Goal: Task Accomplishment & Management: Use online tool/utility

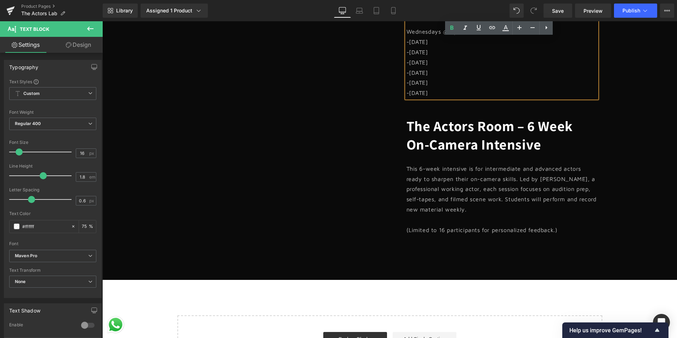
scroll to position [354, 0]
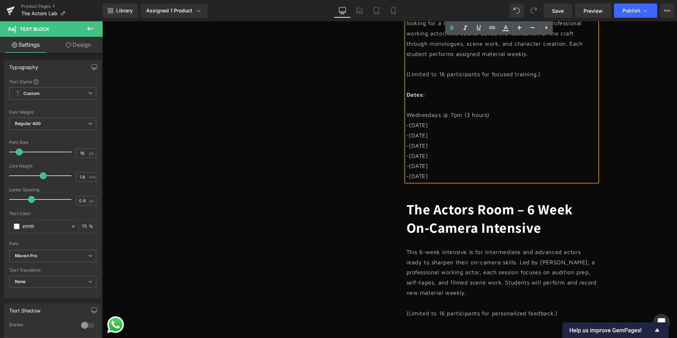
click at [446, 166] on p "-[DATE]" at bounding box center [502, 166] width 191 height 10
drag, startPoint x: 445, startPoint y: 176, endPoint x: 404, endPoint y: 94, distance: 91.4
click at [407, 94] on div "Join our 6-week acting workshop designed for new actors or those looking for a …" at bounding box center [502, 95] width 191 height 174
copy div "Dates: Wednesdays @ 7pm (3 hours) -[DATE] -[DATE] -[DATE] -[DATE] -[DATE] -[DAT…"
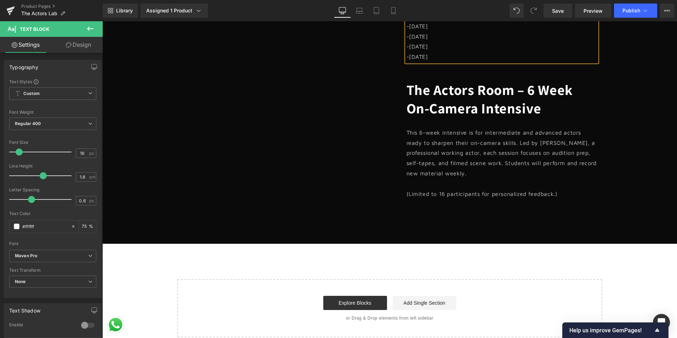
scroll to position [496, 0]
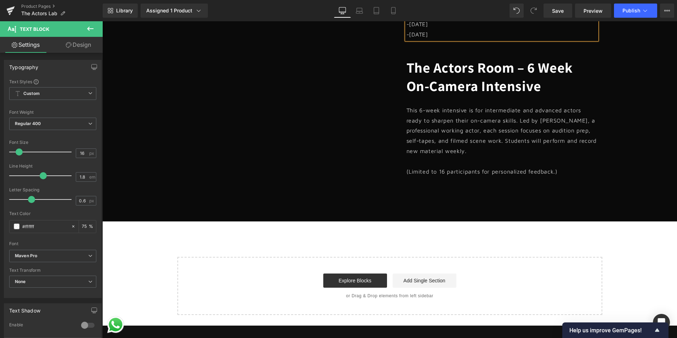
click at [474, 147] on p "This 6-week intensive is for intermediate and advanced actors ready to sharpen …" at bounding box center [502, 130] width 191 height 51
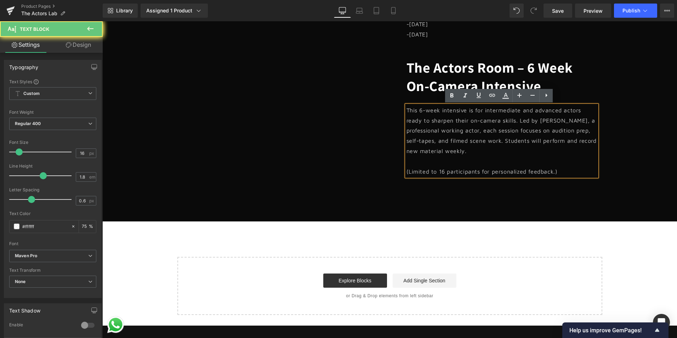
click at [474, 137] on p "This 6-week intensive is for intermediate and advanced actors ready to sharpen …" at bounding box center [502, 130] width 191 height 51
click at [568, 174] on p "(Limited to 16 participants for personalized feedback.)" at bounding box center [502, 171] width 191 height 10
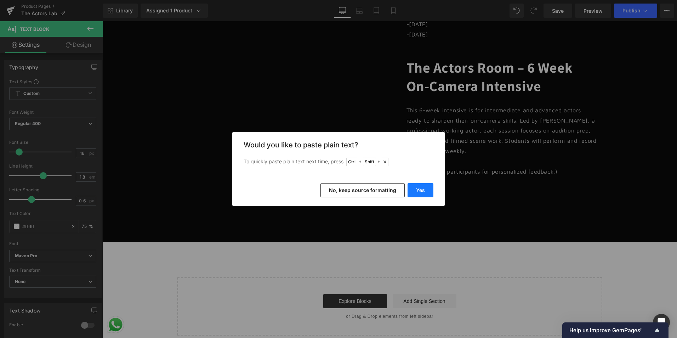
click at [419, 191] on button "Yes" at bounding box center [421, 190] width 26 height 14
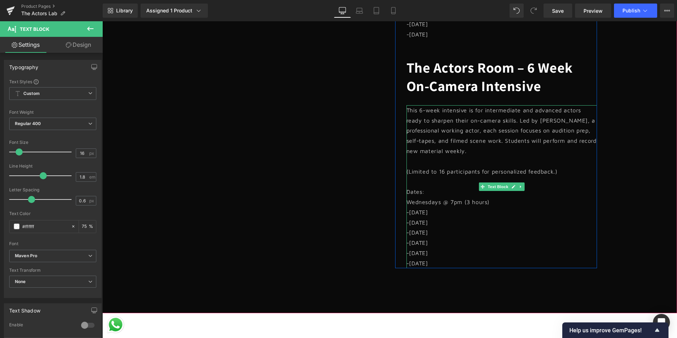
click at [425, 190] on p "Dates:" at bounding box center [502, 192] width 191 height 10
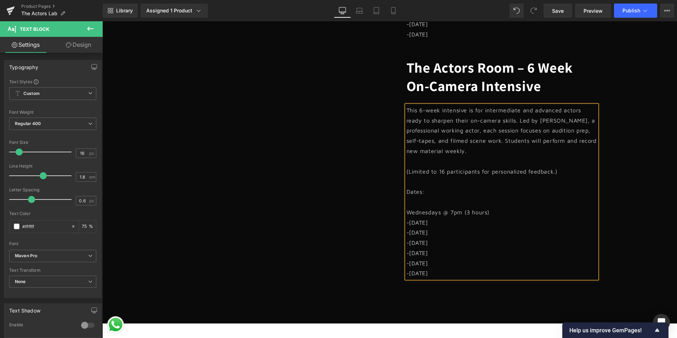
click at [411, 192] on p "Dates:" at bounding box center [502, 192] width 191 height 10
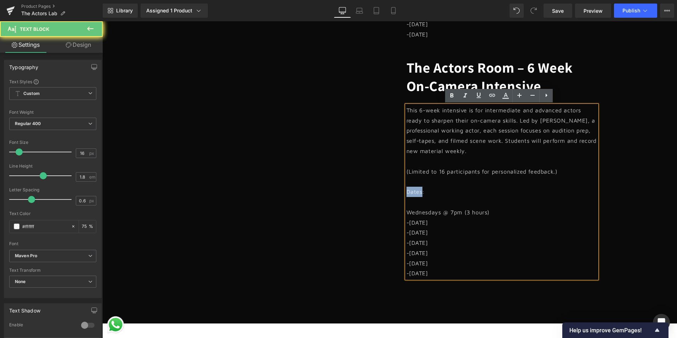
click at [411, 192] on p "Dates:" at bounding box center [502, 192] width 191 height 10
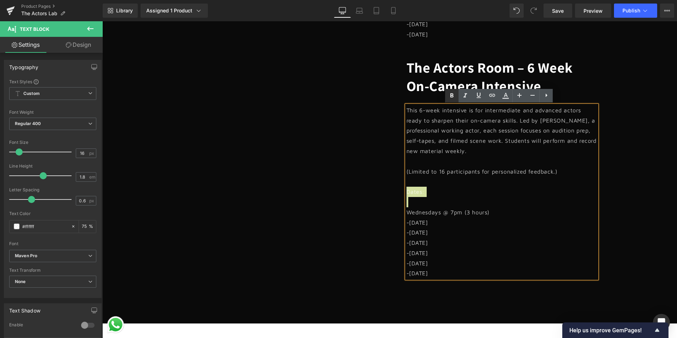
click at [449, 93] on icon at bounding box center [452, 95] width 8 height 8
drag, startPoint x: 447, startPoint y: 271, endPoint x: 404, endPoint y: 223, distance: 64.0
click at [407, 223] on div "This 6-week intensive is for intermediate and advanced actors ready to sharpen …" at bounding box center [502, 192] width 191 height 174
paste div
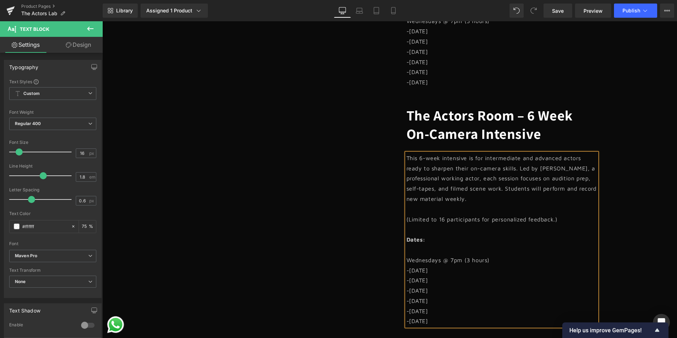
scroll to position [460, 0]
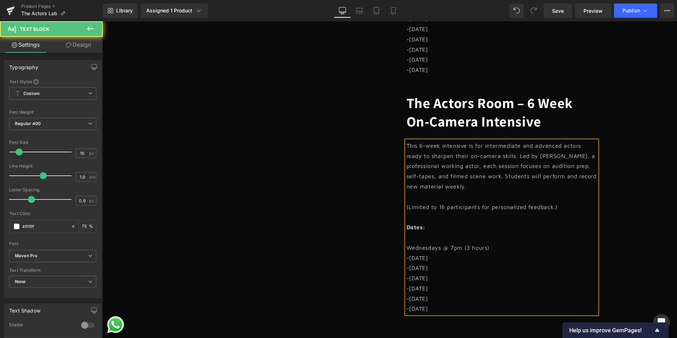
click at [440, 238] on p at bounding box center [502, 237] width 191 height 10
click at [439, 246] on p "Wednesdays @ 7pm (3 hours)" at bounding box center [502, 248] width 191 height 10
click at [455, 246] on p "Saturdays @ 11am (3 hours)" at bounding box center [502, 248] width 191 height 10
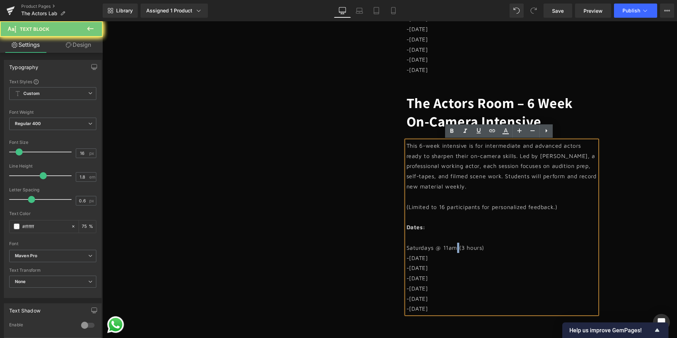
click at [454, 246] on p "Saturdays @ 11am (3 hours)" at bounding box center [502, 248] width 191 height 10
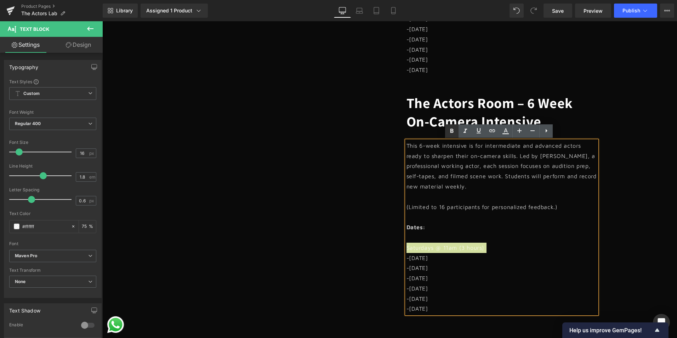
click at [449, 128] on icon at bounding box center [452, 131] width 8 height 8
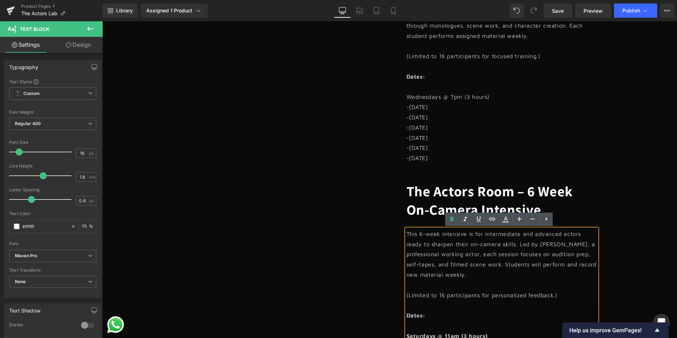
scroll to position [354, 0]
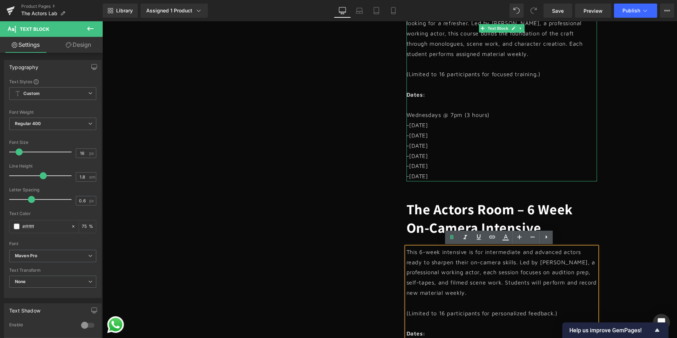
click at [446, 115] on p "Wednesdays @ 7pm (3 hours)" at bounding box center [502, 115] width 191 height 10
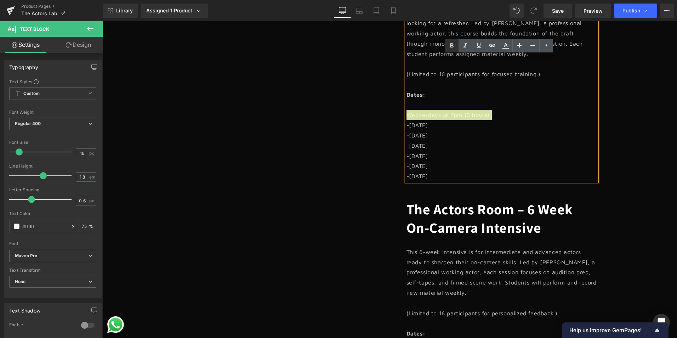
click at [455, 46] on icon at bounding box center [452, 45] width 8 height 8
click at [504, 114] on p "Wednesdays @ 7pm (3 hours)" at bounding box center [502, 115] width 191 height 10
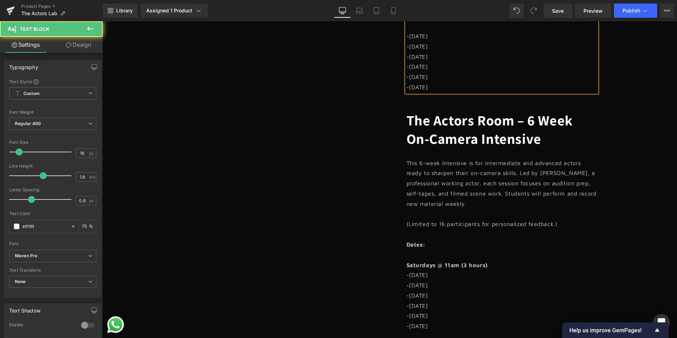
scroll to position [496, 0]
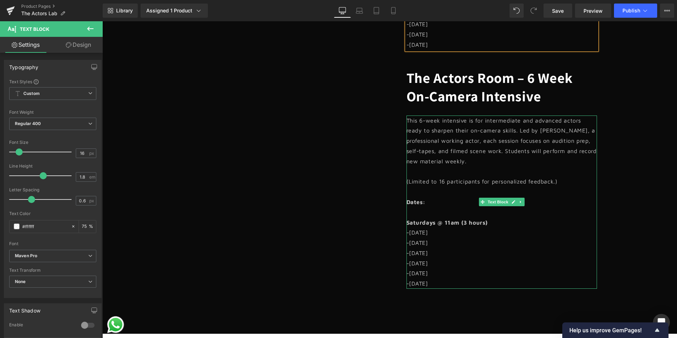
click at [496, 225] on p "Saturdays @ 11am (3 hours)" at bounding box center [502, 222] width 191 height 10
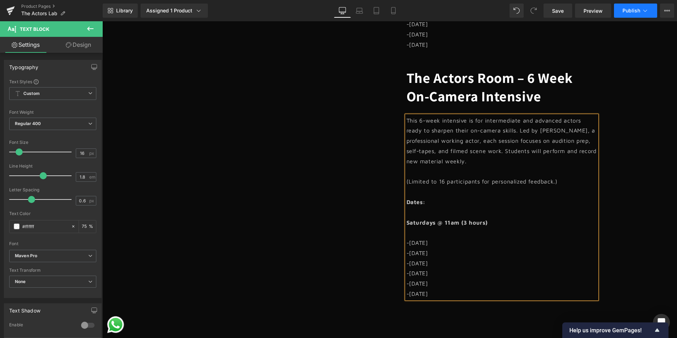
click at [636, 10] on span "Publish" at bounding box center [632, 11] width 18 height 6
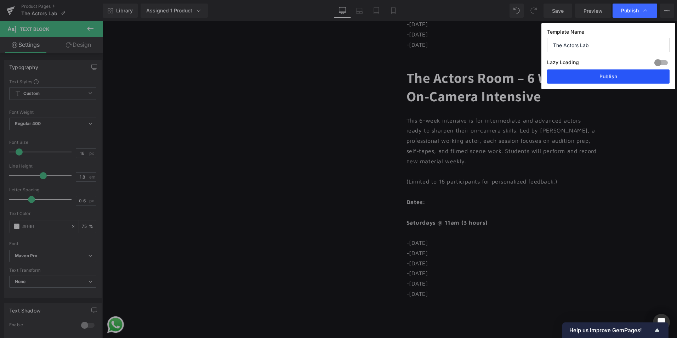
click at [619, 76] on button "Publish" at bounding box center [608, 76] width 123 height 14
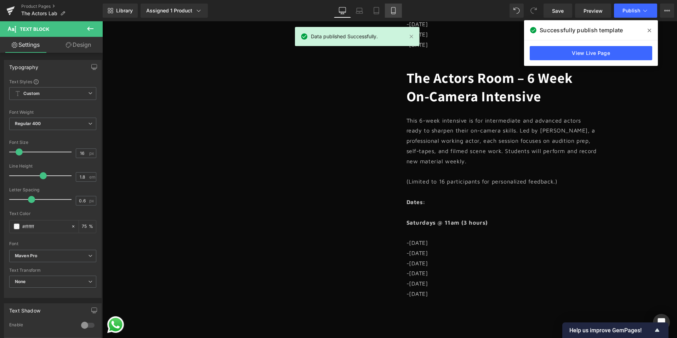
click at [397, 8] on link "Mobile" at bounding box center [393, 11] width 17 height 14
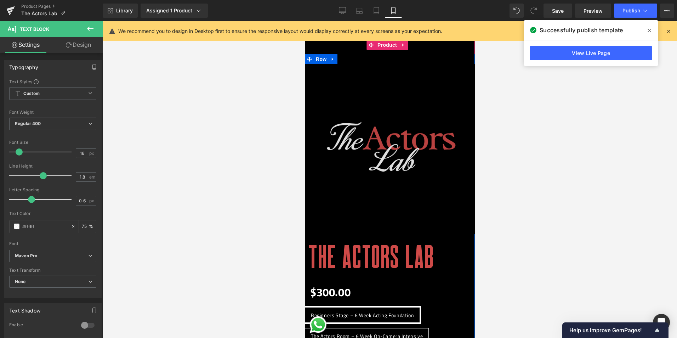
scroll to position [0, 0]
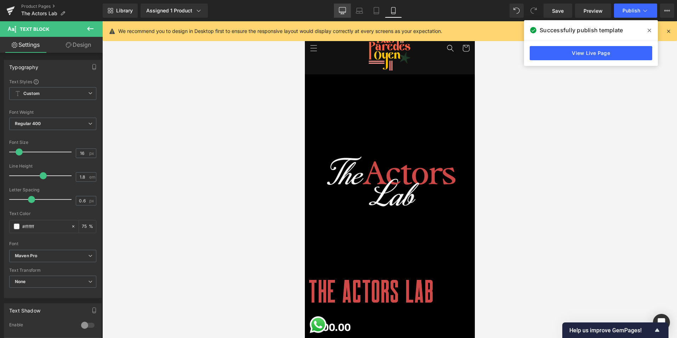
drag, startPoint x: 337, startPoint y: 10, endPoint x: 340, endPoint y: 15, distance: 5.8
click at [337, 10] on link "Desktop" at bounding box center [342, 11] width 17 height 14
type input "75"
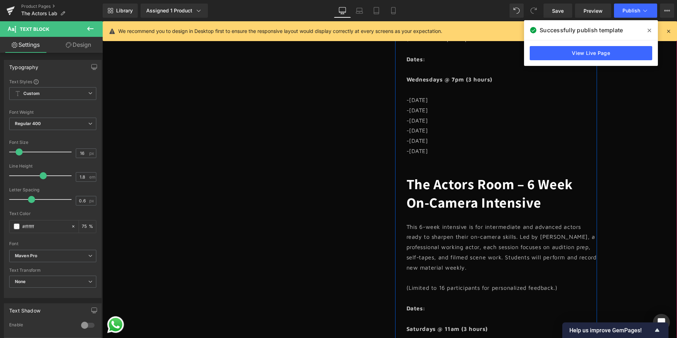
scroll to position [306, 0]
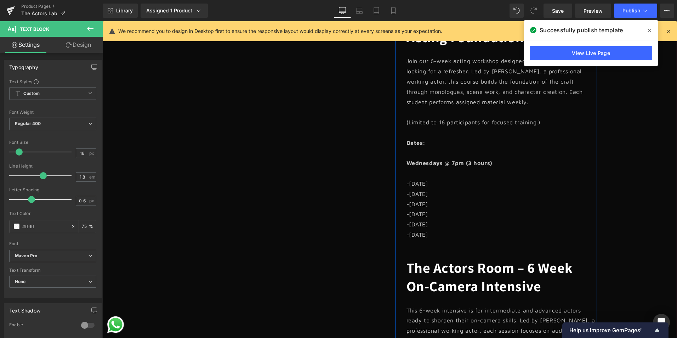
click at [434, 169] on p at bounding box center [502, 173] width 191 height 10
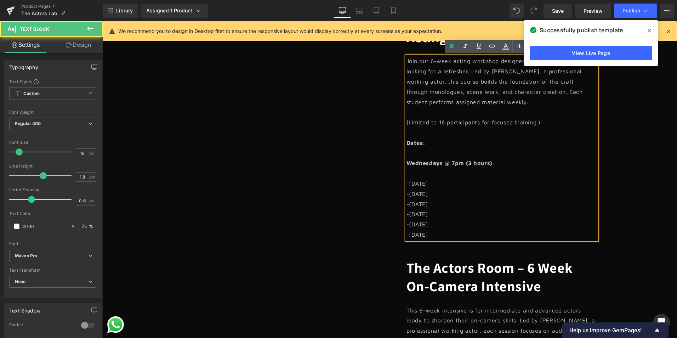
drag, startPoint x: 448, startPoint y: 234, endPoint x: 405, endPoint y: 144, distance: 99.2
click at [407, 144] on div "Join our 6-week acting workshop designed for new actors or those looking for a …" at bounding box center [502, 147] width 191 height 183
copy div "Dates: Wednesdays @ 7pm (3 hours) -[DATE] -[DATE] -[DATE] -[DATE] -[DATE] -[DAT…"
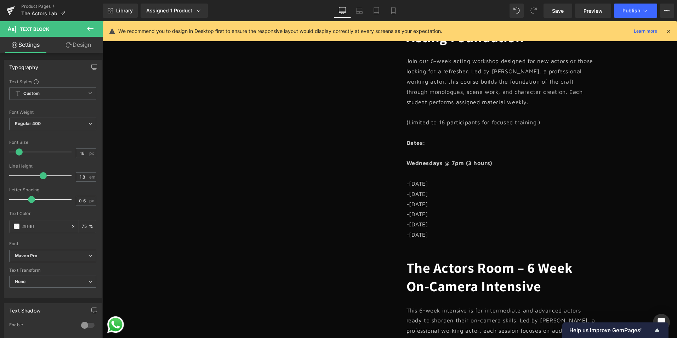
click at [403, 11] on div "Library Assigned 1 Product Product Preview The Actors Lab Manage assigned produ…" at bounding box center [390, 11] width 574 height 14
click at [397, 11] on link "Mobile" at bounding box center [393, 11] width 17 height 14
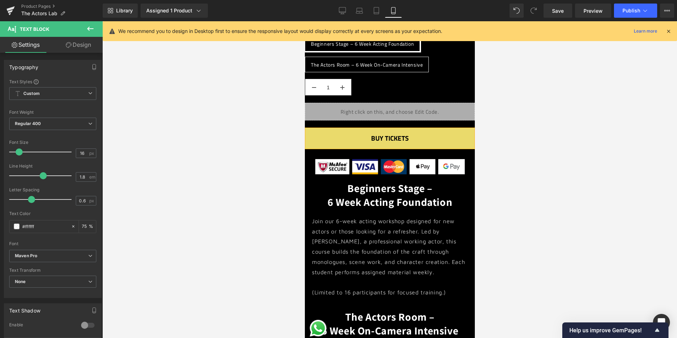
type input "75"
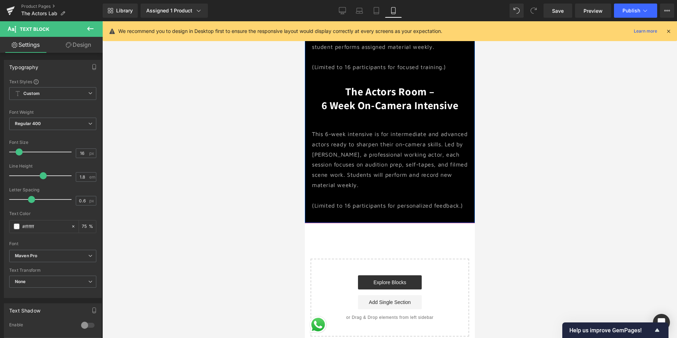
scroll to position [390, 0]
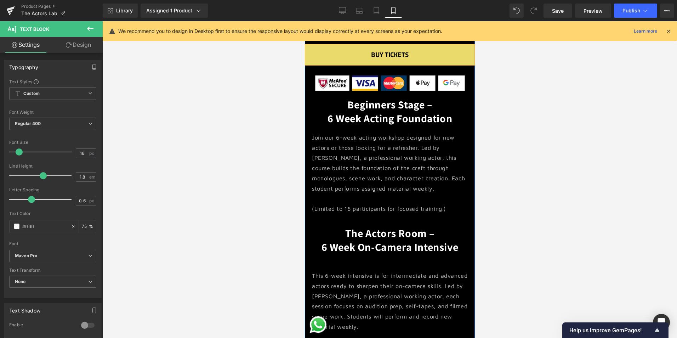
click at [438, 161] on p "Join our 6-week acting workshop designed for new actors or those looking for a …" at bounding box center [390, 162] width 156 height 61
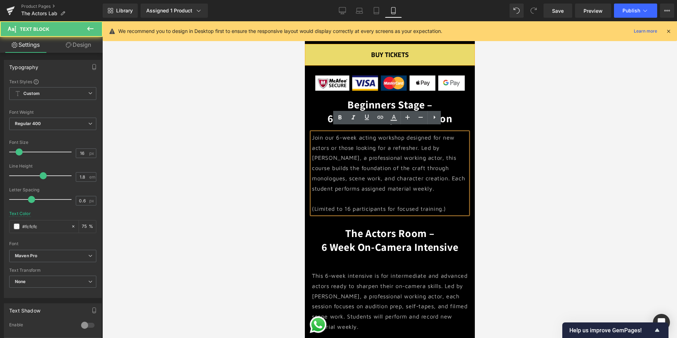
click at [431, 180] on p "Join our 6-week acting workshop designed for new actors or those looking for a …" at bounding box center [390, 162] width 156 height 61
click at [450, 204] on p "(Limited to 16 participants for focused training.)" at bounding box center [390, 209] width 156 height 10
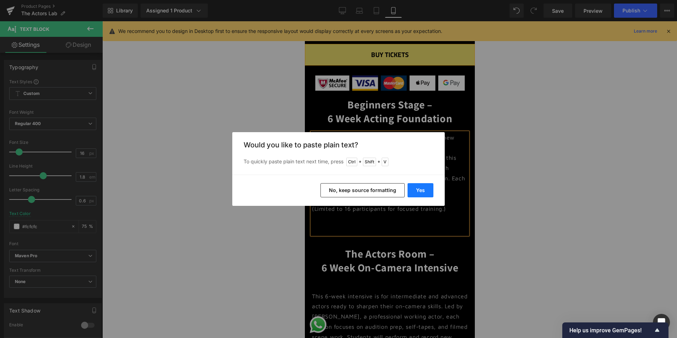
click at [416, 185] on button "Yes" at bounding box center [421, 190] width 26 height 14
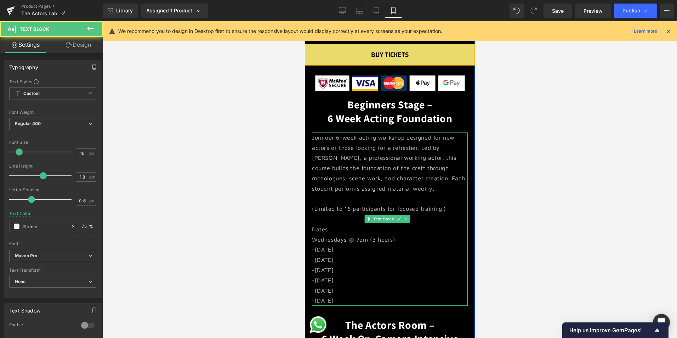
click at [359, 225] on p "Dates:" at bounding box center [390, 229] width 156 height 10
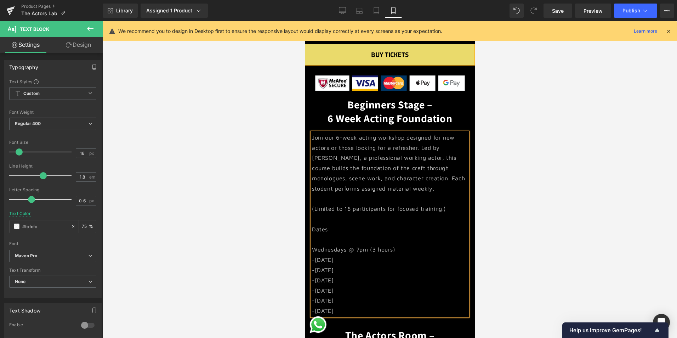
click at [318, 227] on p "Dates:" at bounding box center [390, 229] width 156 height 10
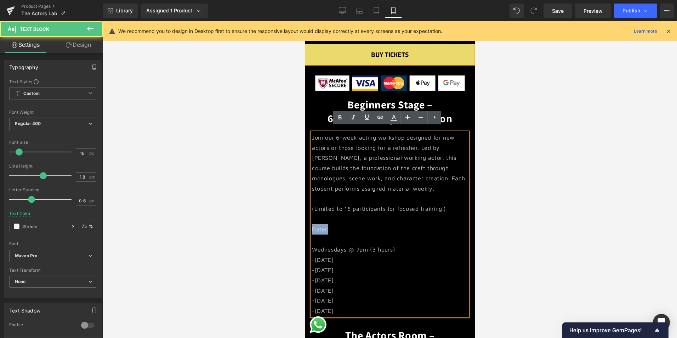
click at [318, 227] on p "Dates:" at bounding box center [390, 229] width 156 height 10
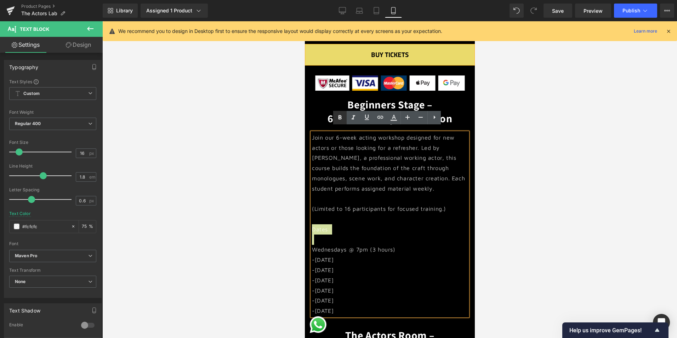
click at [341, 119] on icon at bounding box center [340, 117] width 8 height 8
click at [341, 246] on p "Wednesdays @ 7pm (3 hours)" at bounding box center [390, 249] width 156 height 10
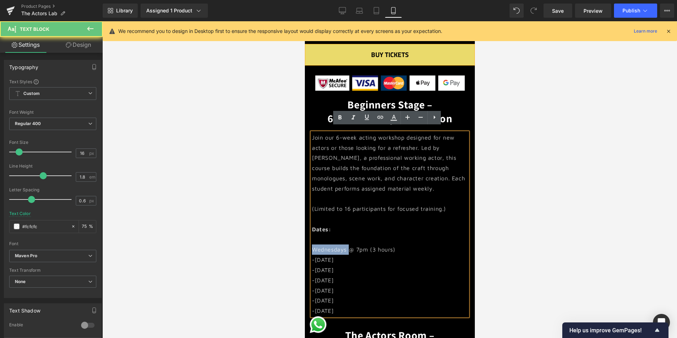
click at [341, 246] on p "Wednesdays @ 7pm (3 hours)" at bounding box center [390, 249] width 156 height 10
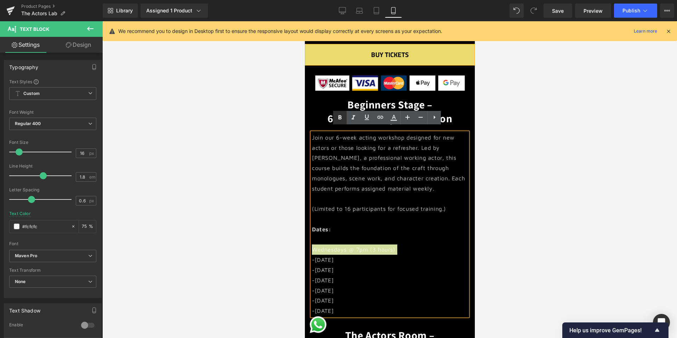
click at [340, 120] on icon at bounding box center [340, 117] width 8 height 8
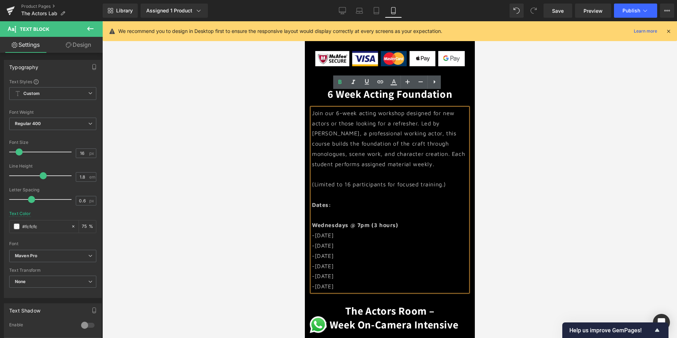
scroll to position [425, 0]
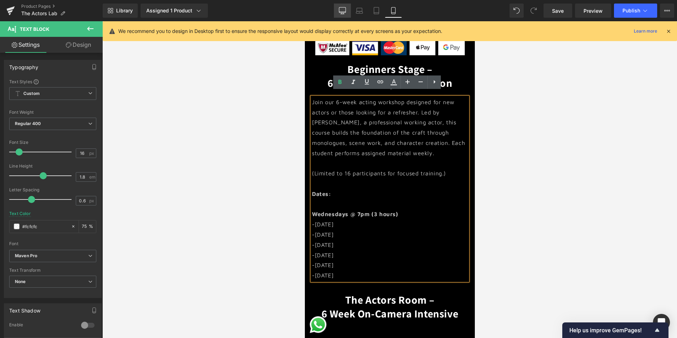
drag, startPoint x: 344, startPoint y: 11, endPoint x: 352, endPoint y: 42, distance: 31.5
click at [344, 11] on icon at bounding box center [342, 10] width 7 height 7
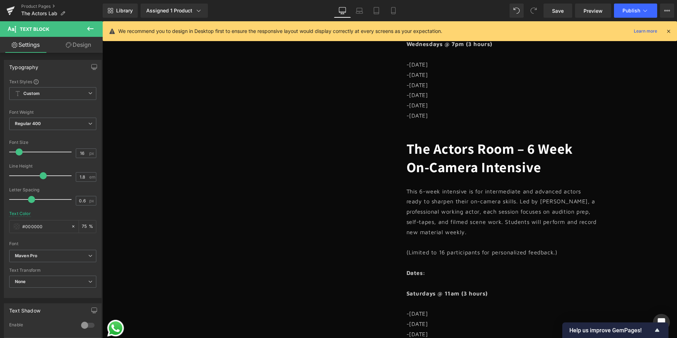
type input "#000000"
type input "75"
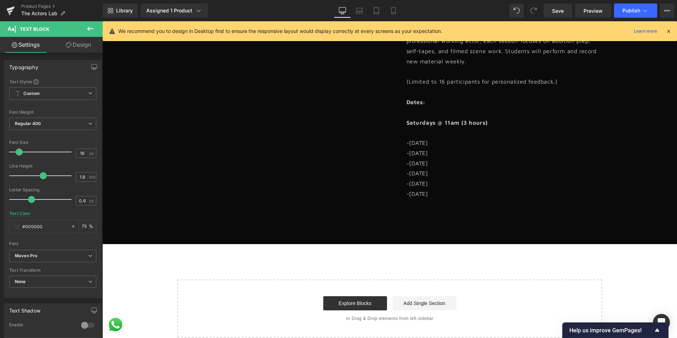
scroll to position [602, 0]
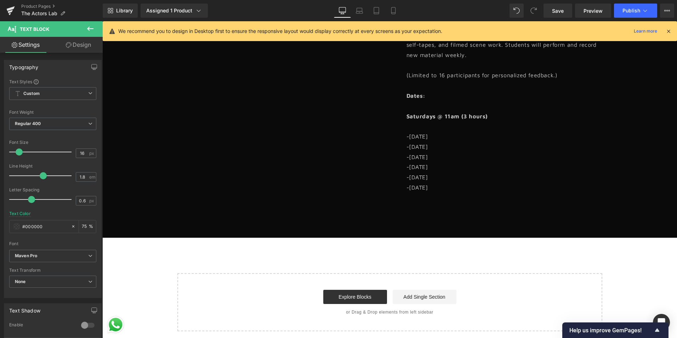
click at [461, 164] on p "-[DATE]" at bounding box center [502, 167] width 191 height 10
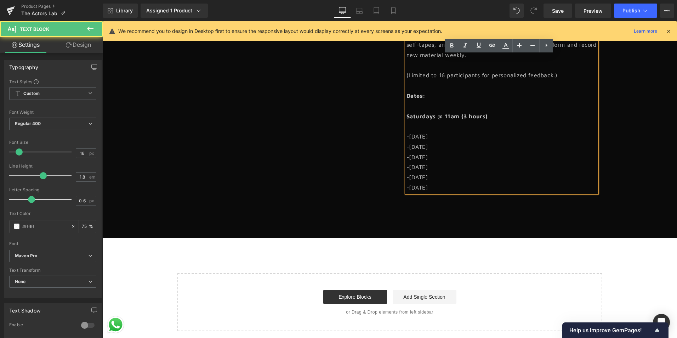
drag, startPoint x: 446, startPoint y: 189, endPoint x: 398, endPoint y: 96, distance: 104.9
copy div "Dates: Saturdays @ 11am (3 hours) -[DATE] -[DATE] -[DATE] -[DATE] -[DATE] -[DAT…"
click at [448, 115] on strong "Saturdays @ 11am (3 hours)" at bounding box center [448, 116] width 82 height 6
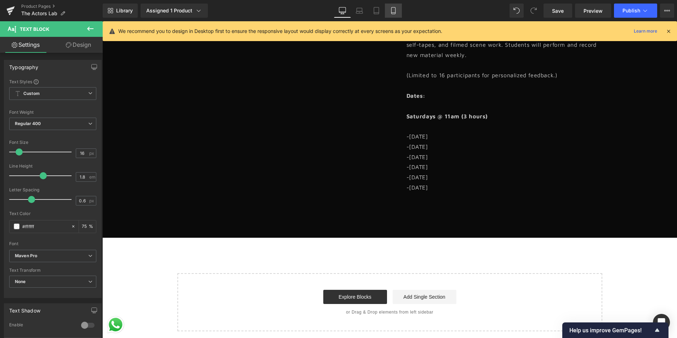
click at [396, 6] on link "Mobile" at bounding box center [393, 11] width 17 height 14
type input "75"
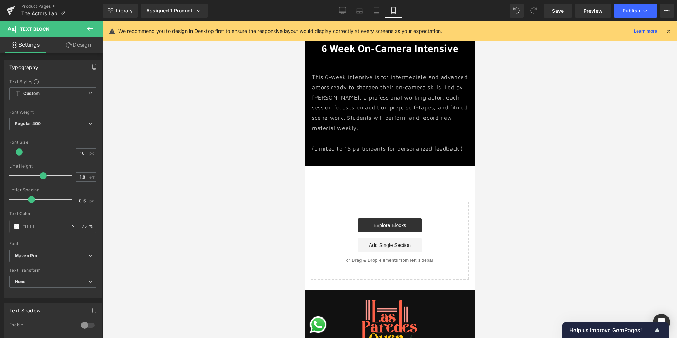
scroll to position [637, 0]
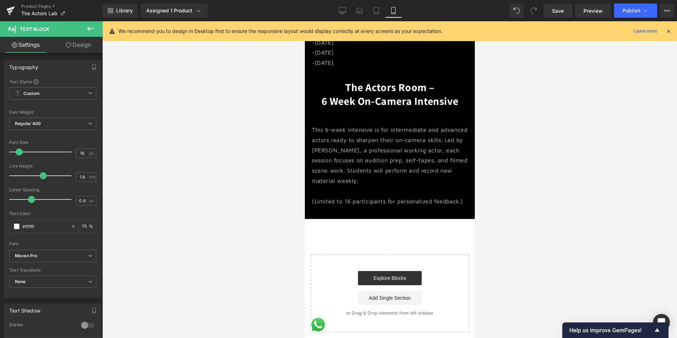
click at [396, 186] on p at bounding box center [390, 191] width 156 height 10
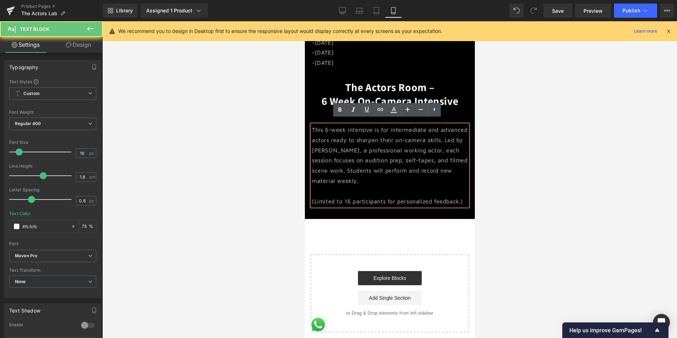
click at [453, 196] on p "(Limited to 16 participants for personalized feedback.)" at bounding box center [390, 201] width 156 height 10
click at [460, 196] on p "(Limited to 16 participants for personalized feedback.)" at bounding box center [390, 201] width 156 height 10
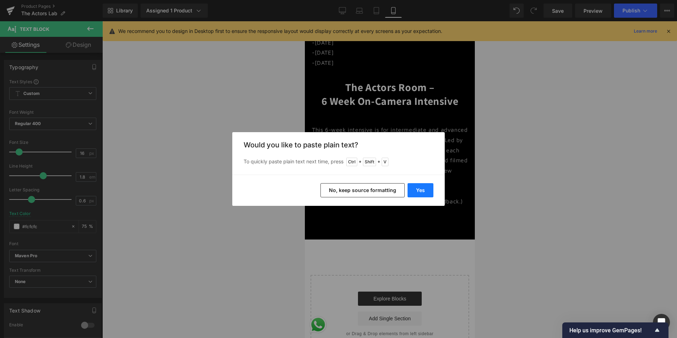
click at [419, 188] on button "Yes" at bounding box center [421, 190] width 26 height 14
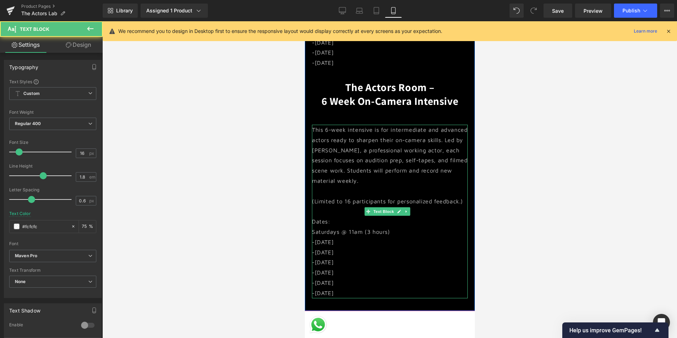
click at [323, 218] on p "Dates:" at bounding box center [390, 221] width 156 height 10
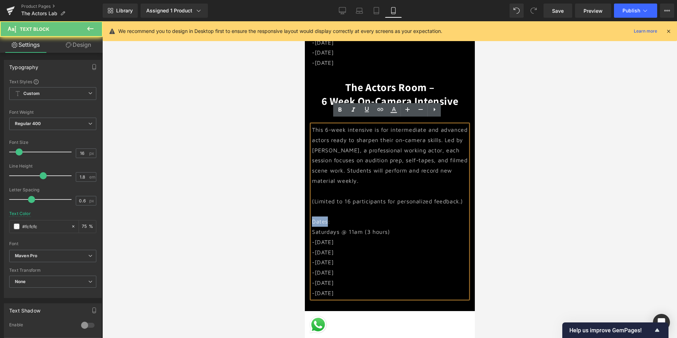
click at [326, 217] on p "Dates:" at bounding box center [390, 221] width 156 height 10
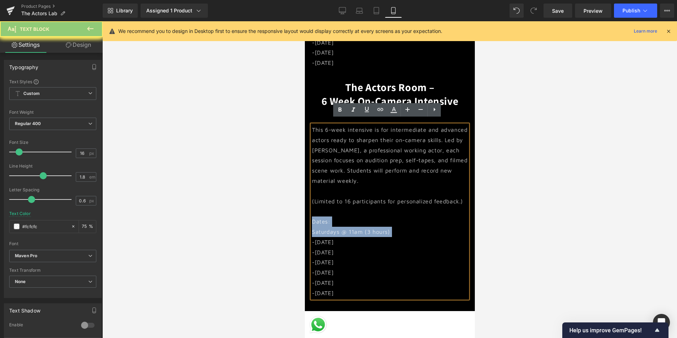
click at [326, 223] on div "This 6-week intensive is for intermediate and advanced actors ready to sharpen …" at bounding box center [390, 212] width 156 height 174
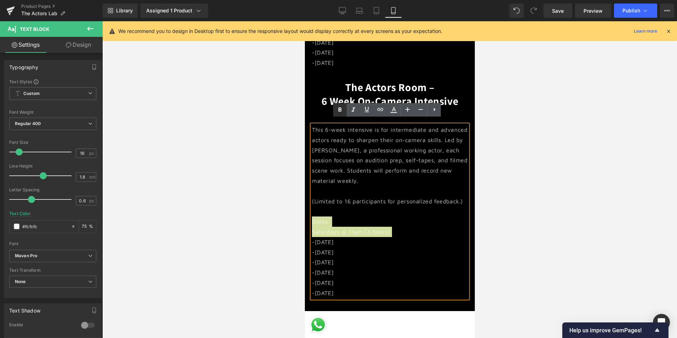
click at [339, 104] on link at bounding box center [339, 109] width 13 height 13
click at [345, 217] on p "Dates:" at bounding box center [390, 221] width 156 height 10
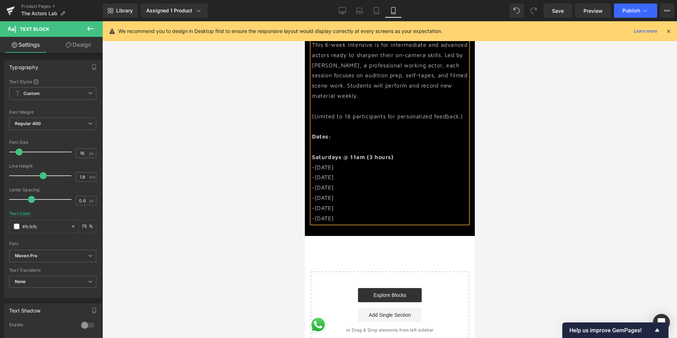
scroll to position [744, 0]
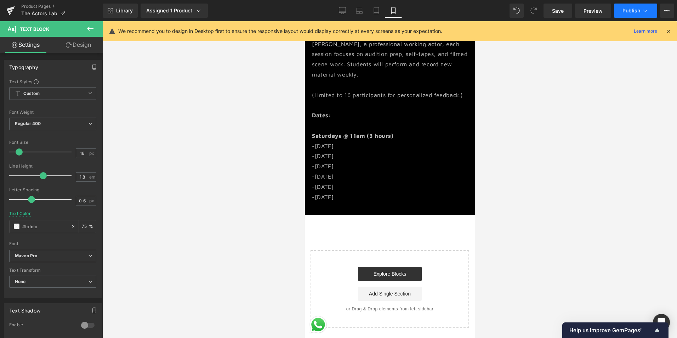
click at [652, 10] on button "Publish" at bounding box center [635, 11] width 43 height 14
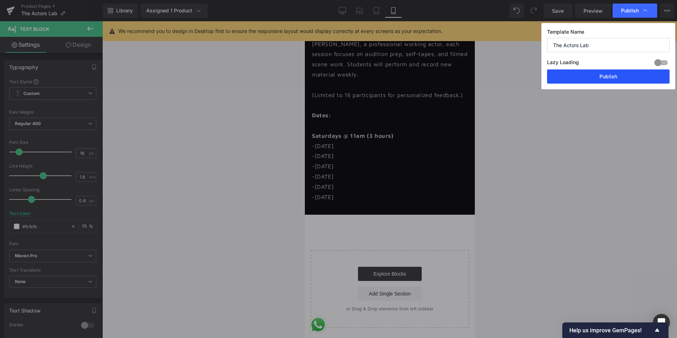
drag, startPoint x: 623, startPoint y: 72, endPoint x: 82, endPoint y: 108, distance: 542.0
click at [623, 72] on button "Publish" at bounding box center [608, 76] width 123 height 14
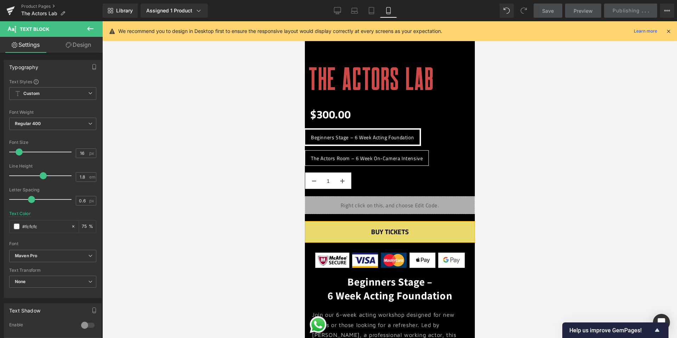
scroll to position [0, 0]
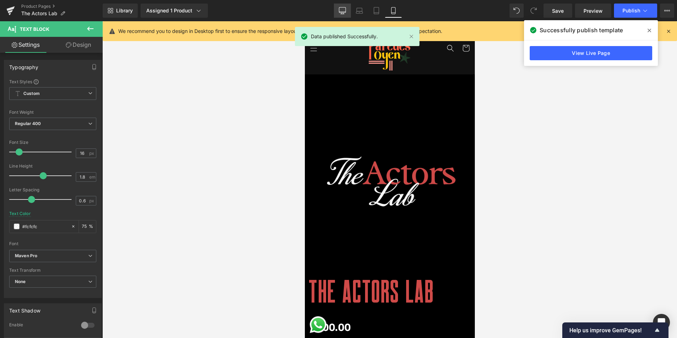
click at [348, 10] on link "Desktop" at bounding box center [342, 11] width 17 height 14
type input "#000000"
type input "75"
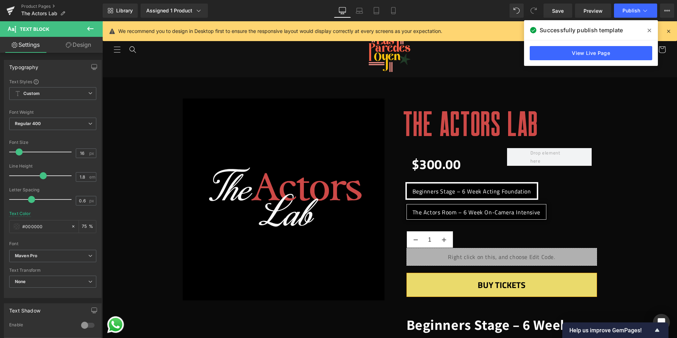
click at [669, 30] on icon at bounding box center [668, 31] width 6 height 6
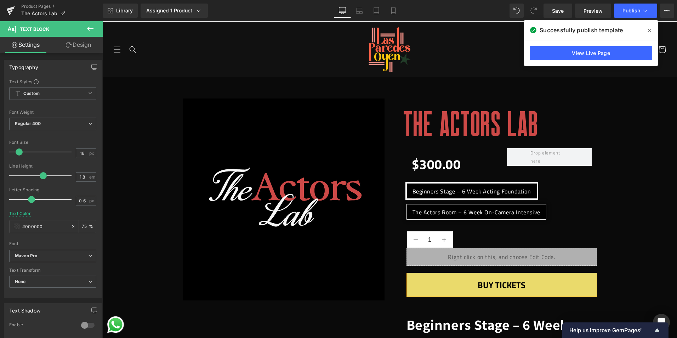
click at [280, 29] on header "Home [GEOGRAPHIC_DATA] Trailer Our Truth Reviews & Press Pay It Forward Sponsor…" at bounding box center [389, 50] width 575 height 56
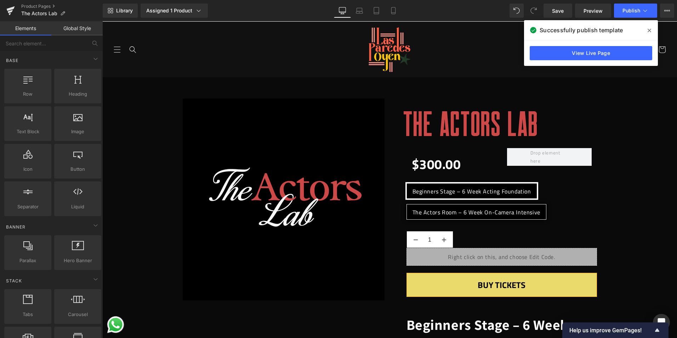
click at [281, 21] on div "Library Assigned 1 Product Product Preview The Actors Lab Manage assigned produ…" at bounding box center [390, 10] width 574 height 21
click at [282, 27] on header "Home [GEOGRAPHIC_DATA] Trailer Our Truth Reviews & Press Pay It Forward Sponsor…" at bounding box center [389, 50] width 575 height 56
drag, startPoint x: 282, startPoint y: 27, endPoint x: 164, endPoint y: 30, distance: 118.0
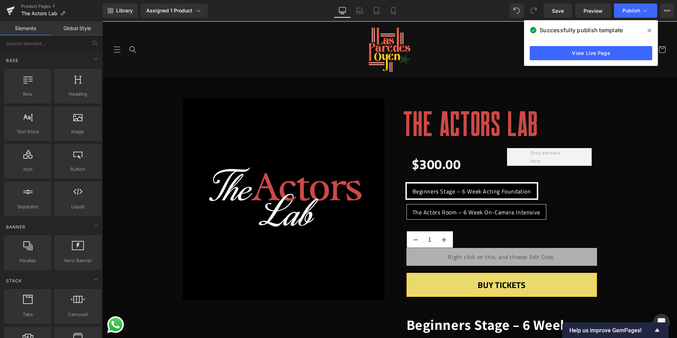
click at [164, 30] on header "Home [GEOGRAPHIC_DATA] Trailer Our Truth Reviews & Press Pay It Forward Sponsor…" at bounding box center [389, 50] width 575 height 56
click at [136, 27] on header "Home [GEOGRAPHIC_DATA] Trailer Our Truth Reviews & Press Pay It Forward Sponsor…" at bounding box center [389, 50] width 575 height 56
click at [648, 29] on icon at bounding box center [650, 31] width 4 height 4
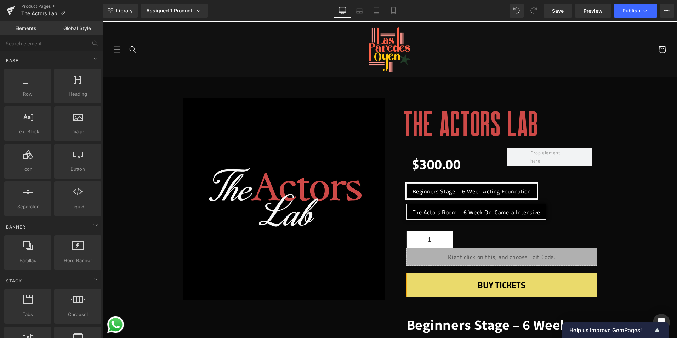
click at [217, 41] on header "Home [GEOGRAPHIC_DATA] Trailer Our Truth Reviews & Press Pay It Forward Sponsor…" at bounding box center [389, 50] width 575 height 56
click at [607, 53] on header "Home [GEOGRAPHIC_DATA] Trailer Our Truth Reviews & Press Pay It Forward Sponsor…" at bounding box center [389, 50] width 575 height 56
click at [27, 7] on link "Product Pages" at bounding box center [61, 7] width 81 height 6
click at [337, 31] on header "Home [GEOGRAPHIC_DATA] Trailer Our Truth Reviews & Press Pay It Forward Sponsor…" at bounding box center [389, 50] width 575 height 56
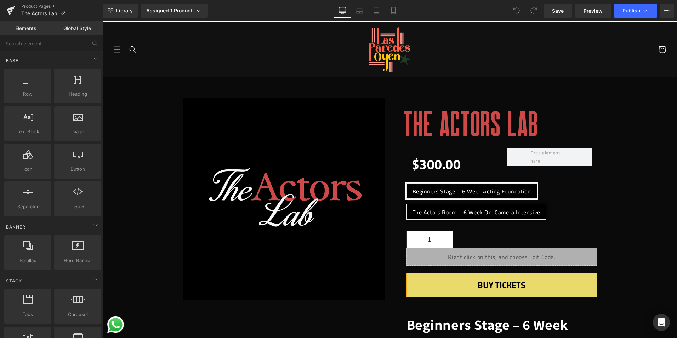
click at [152, 31] on header "Home [GEOGRAPHIC_DATA] Trailer Our Truth Reviews & Press Pay It Forward Sponsor…" at bounding box center [389, 50] width 575 height 56
click at [315, 37] on header "Home [GEOGRAPHIC_DATA] Trailer Our Truth Reviews & Press Pay It Forward Sponsor…" at bounding box center [389, 50] width 575 height 56
click at [154, 25] on header "Home [GEOGRAPHIC_DATA] Trailer Our Truth Reviews & Press Pay It Forward Sponsor…" at bounding box center [389, 50] width 575 height 56
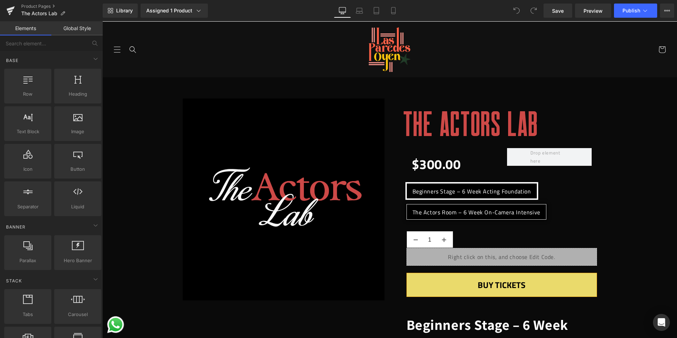
drag, startPoint x: 154, startPoint y: 25, endPoint x: 142, endPoint y: 29, distance: 12.8
click at [142, 29] on header "Home [GEOGRAPHIC_DATA] Trailer Our Truth Reviews & Press Pay It Forward Sponsor…" at bounding box center [389, 50] width 575 height 56
click at [87, 29] on link "Global Style" at bounding box center [76, 28] width 51 height 14
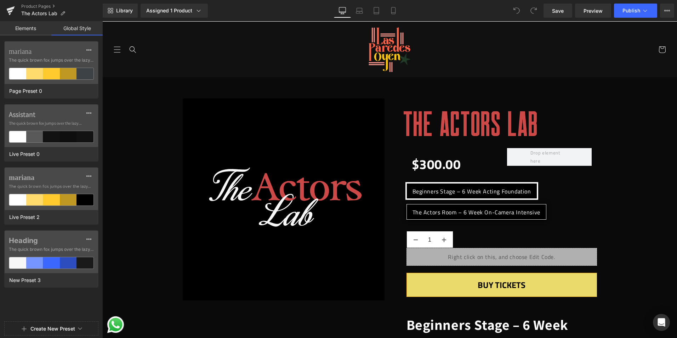
click at [40, 28] on link "Elements" at bounding box center [25, 28] width 51 height 14
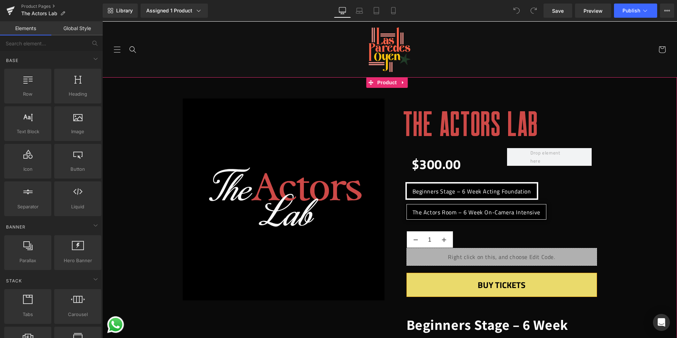
drag, startPoint x: 478, startPoint y: 54, endPoint x: 475, endPoint y: 64, distance: 10.3
click at [467, 52] on header "Home [GEOGRAPHIC_DATA] Trailer Our Truth Reviews & Press Pay It Forward Sponsor…" at bounding box center [389, 50] width 575 height 56
click at [600, 37] on header "Home [GEOGRAPHIC_DATA] Trailer Our Truth Reviews & Press Pay It Forward Sponsor…" at bounding box center [389, 50] width 575 height 56
click at [211, 39] on header "Home [GEOGRAPHIC_DATA] Trailer Our Truth Reviews & Press Pay It Forward Sponsor…" at bounding box center [389, 50] width 575 height 56
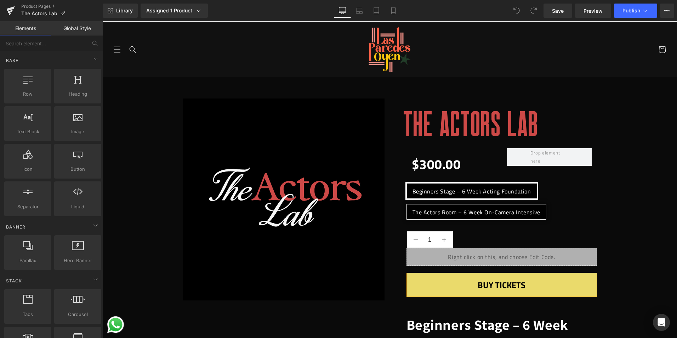
click at [210, 38] on header "Home [GEOGRAPHIC_DATA] Trailer Our Truth Reviews & Press Pay It Forward Sponsor…" at bounding box center [389, 50] width 575 height 56
click at [136, 48] on icon "Search" at bounding box center [132, 49] width 7 height 7
click at [520, 50] on use "Close" at bounding box center [522, 50] width 6 height 6
click at [203, 48] on header "Home [GEOGRAPHIC_DATA] Trailer Our Truth Reviews & Press Pay It Forward Sponsor…" at bounding box center [389, 50] width 575 height 56
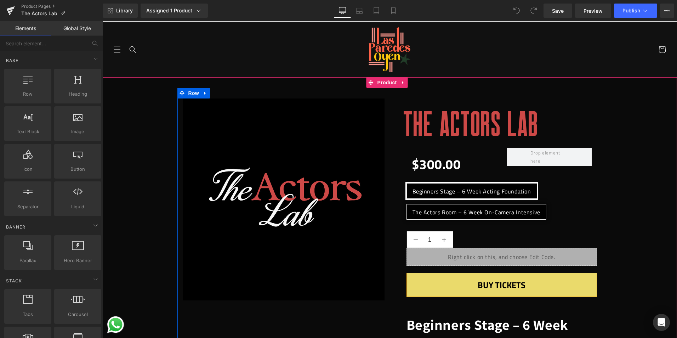
click at [201, 97] on link at bounding box center [205, 93] width 9 height 11
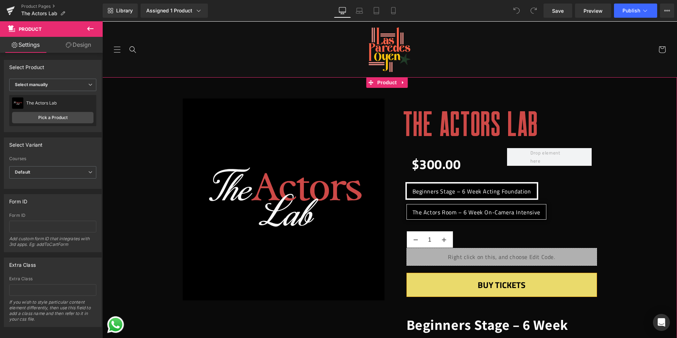
click at [89, 47] on link "Design" at bounding box center [78, 45] width 51 height 16
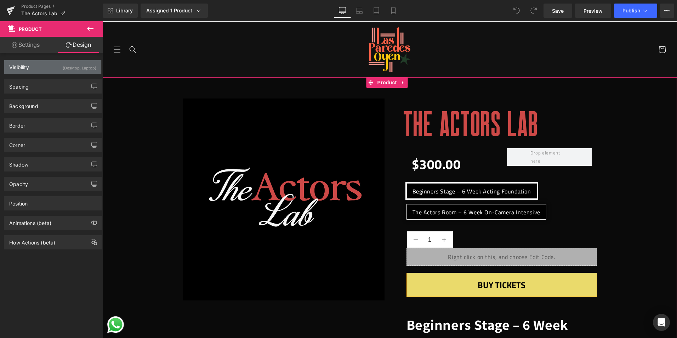
click at [24, 70] on div "Visibility" at bounding box center [19, 65] width 20 height 10
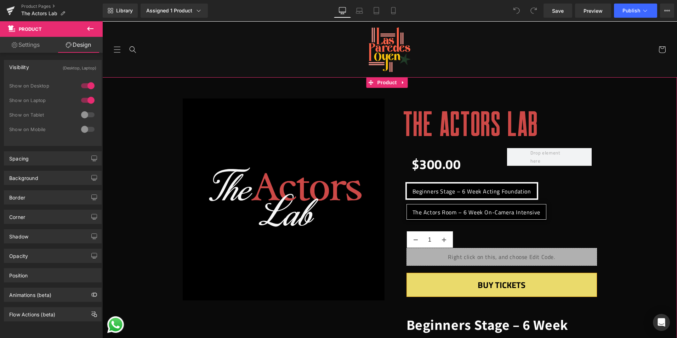
click at [24, 68] on div "Visibility" at bounding box center [19, 65] width 20 height 10
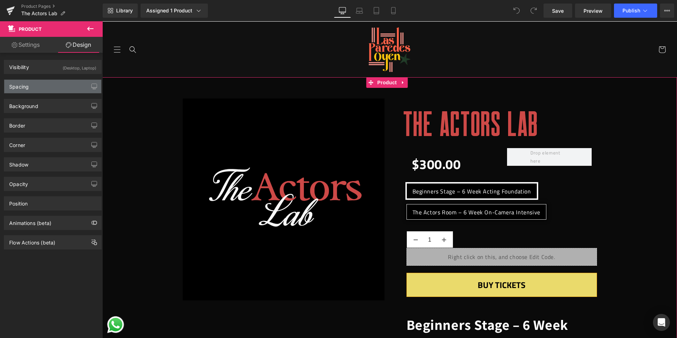
click at [24, 84] on div "Spacing" at bounding box center [18, 85] width 19 height 10
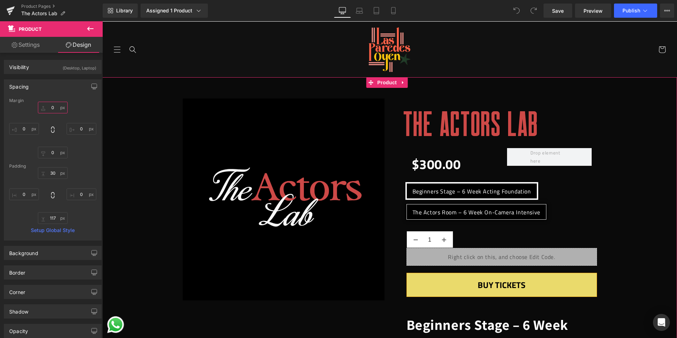
click at [53, 107] on input "0" at bounding box center [53, 108] width 30 height 12
click at [51, 171] on input "30" at bounding box center [53, 173] width 30 height 12
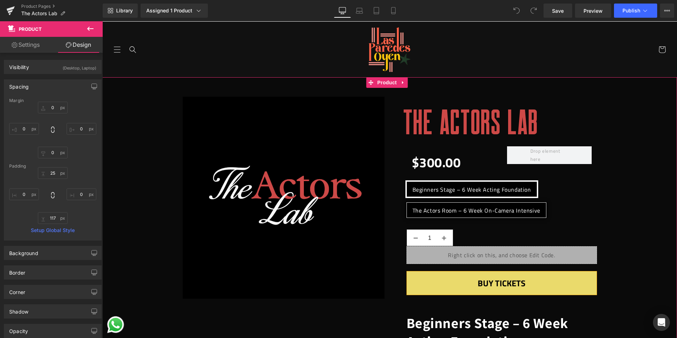
click at [50, 168] on div "Padding" at bounding box center [52, 166] width 87 height 5
click at [52, 175] on input "25" at bounding box center [53, 173] width 30 height 12
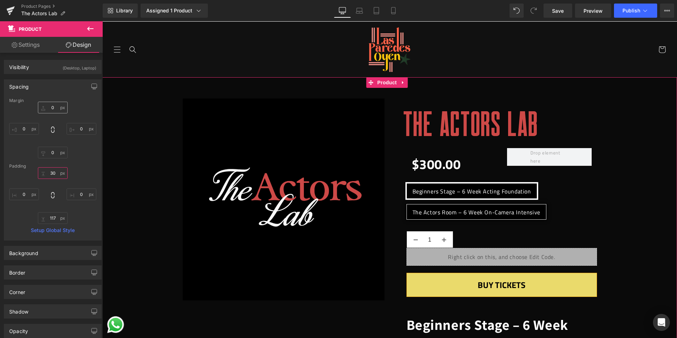
type input "30"
click at [52, 108] on input "0" at bounding box center [53, 108] width 30 height 12
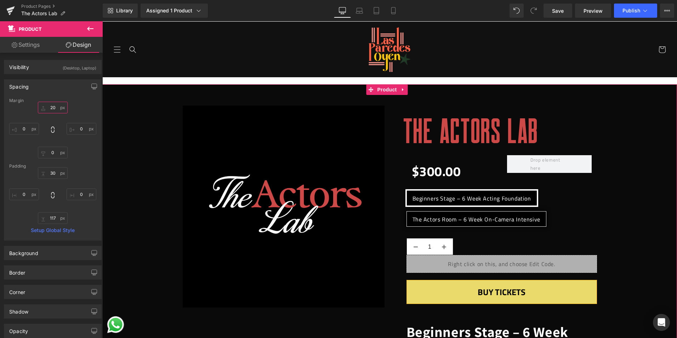
type input "2"
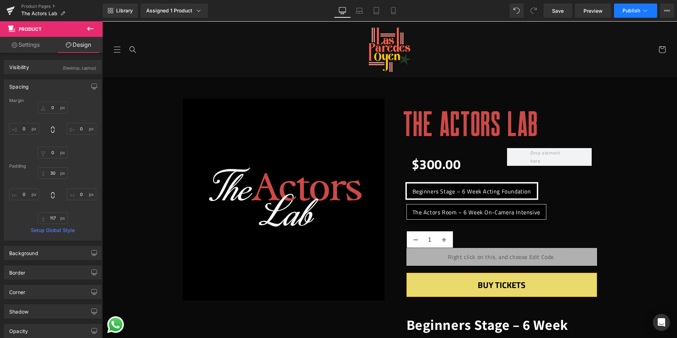
click at [652, 9] on button "Publish" at bounding box center [635, 11] width 43 height 14
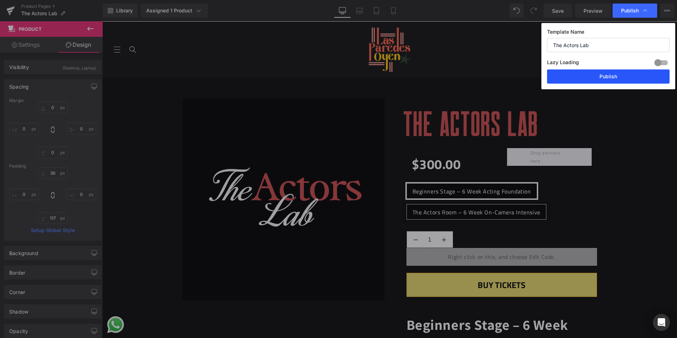
drag, startPoint x: 624, startPoint y: 76, endPoint x: 542, endPoint y: 88, distance: 83.0
click at [624, 76] on button "Publish" at bounding box center [608, 76] width 123 height 14
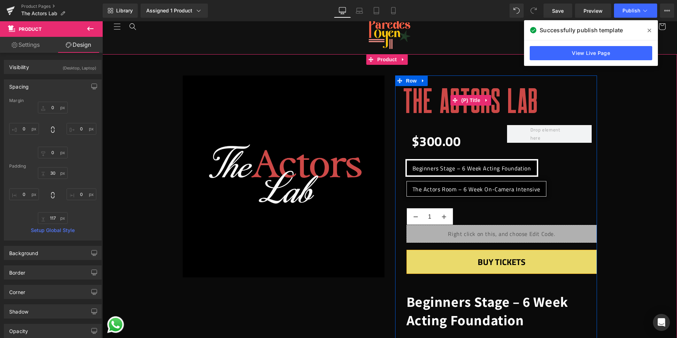
scroll to position [35, 0]
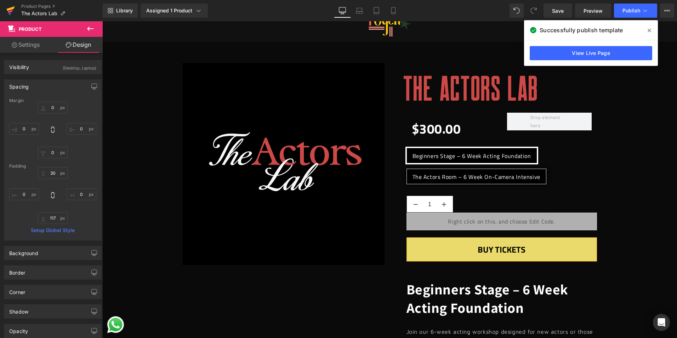
click at [14, 11] on icon at bounding box center [10, 11] width 8 height 18
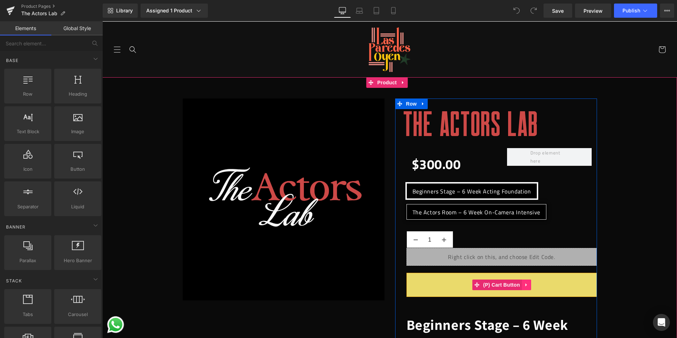
click at [524, 286] on icon at bounding box center [526, 284] width 5 height 5
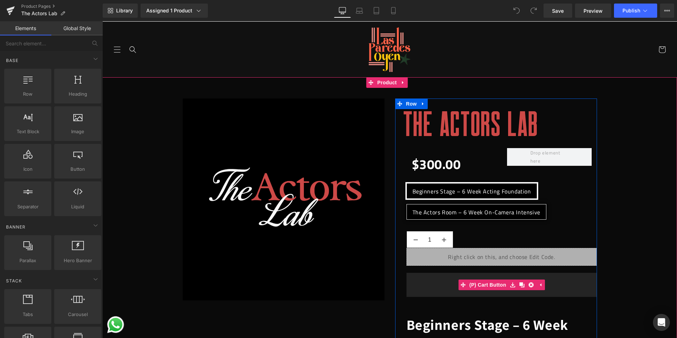
click at [432, 283] on button "BUY TICKETS" at bounding box center [502, 285] width 191 height 24
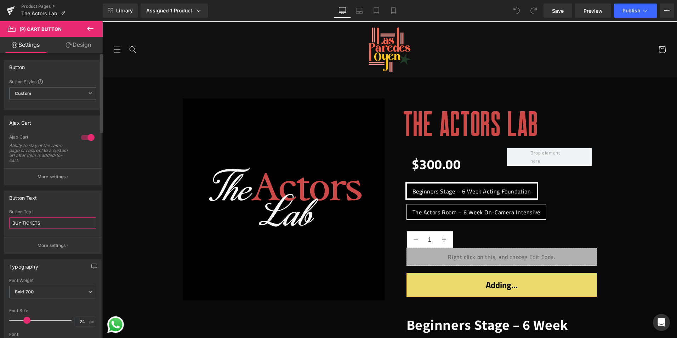
click at [44, 228] on input "BUY TICKETS" at bounding box center [52, 223] width 87 height 12
paste input "join now"
drag, startPoint x: 32, startPoint y: 220, endPoint x: 35, endPoint y: 215, distance: 6.7
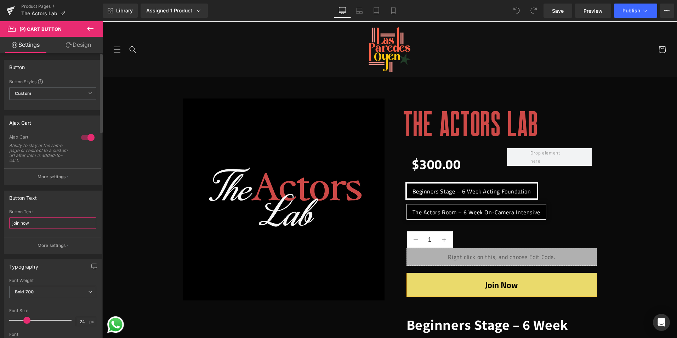
click at [35, 215] on div "Button Text join now" at bounding box center [52, 223] width 87 height 28
click at [35, 221] on input "join now" at bounding box center [52, 223] width 87 height 12
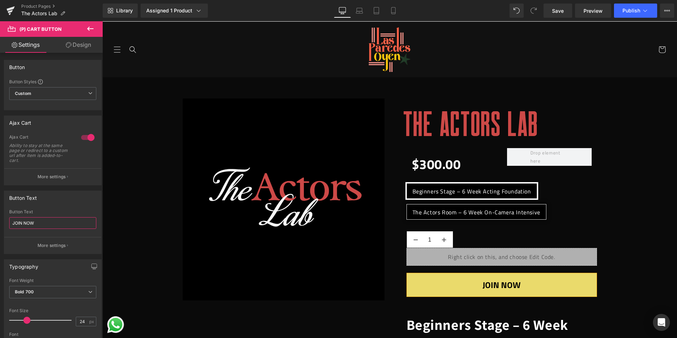
type input "JOIN NOW"
click at [641, 10] on button "Publish" at bounding box center [635, 11] width 43 height 14
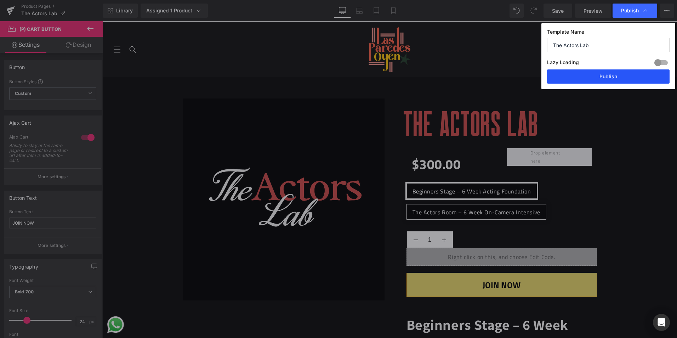
click at [607, 75] on button "Publish" at bounding box center [608, 76] width 123 height 14
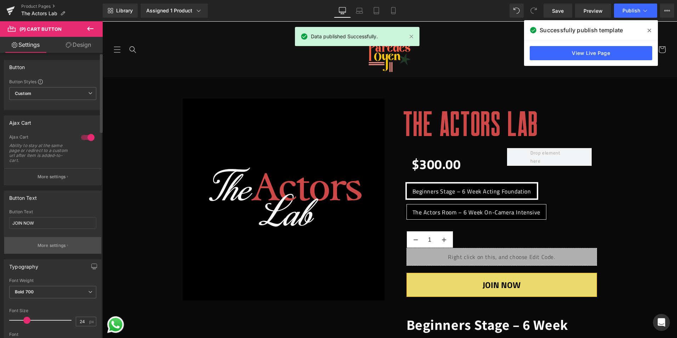
click at [47, 244] on p "More settings" at bounding box center [52, 245] width 28 height 6
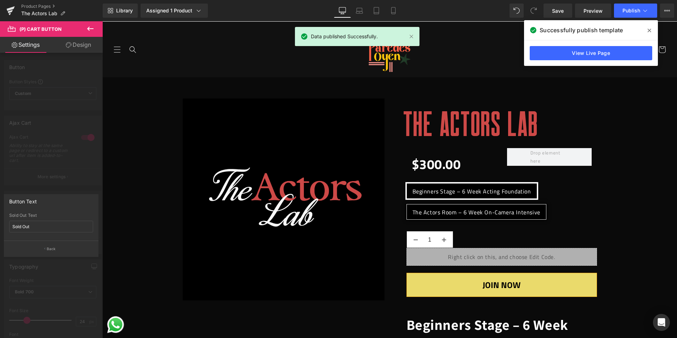
drag, startPoint x: 66, startPoint y: 159, endPoint x: 95, endPoint y: 119, distance: 49.0
click at [66, 159] on div at bounding box center [51, 181] width 103 height 320
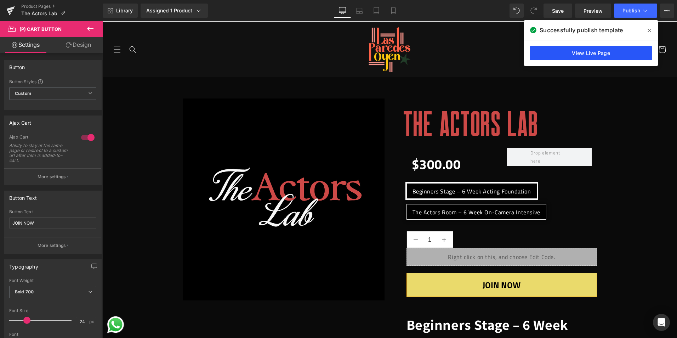
click at [620, 51] on link "View Live Page" at bounding box center [591, 53] width 123 height 14
